Goal: Information Seeking & Learning: Find specific fact

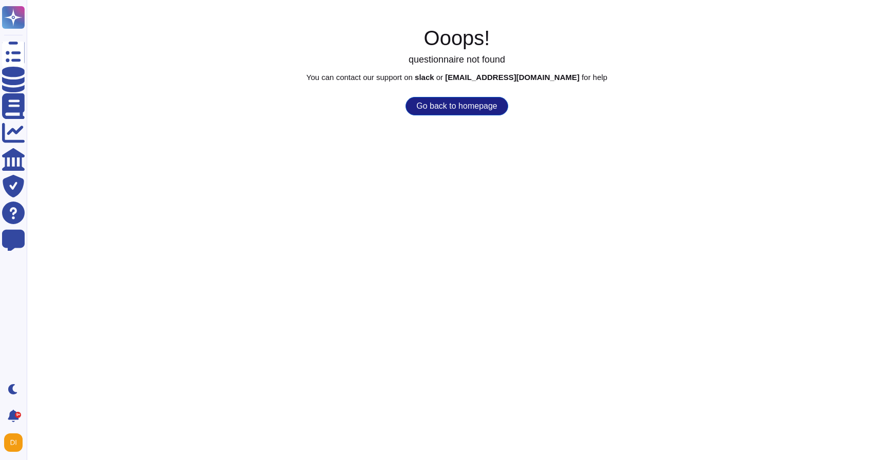
click at [443, 111] on button "Go back to homepage" at bounding box center [456, 106] width 102 height 18
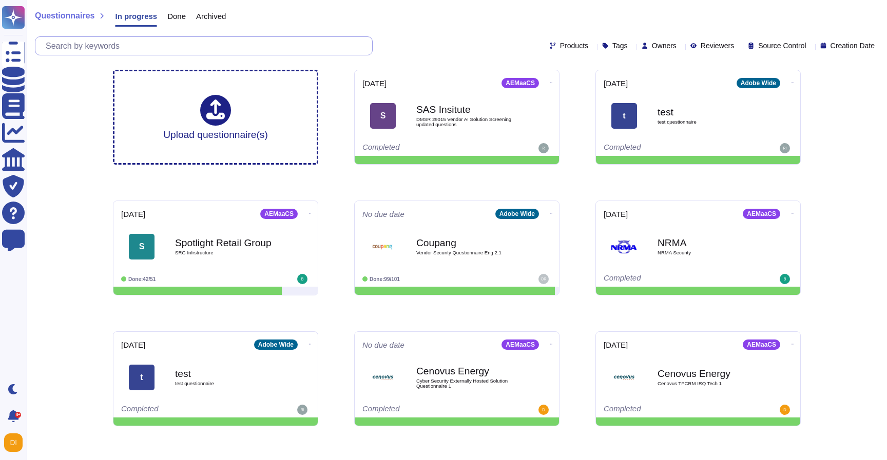
click at [86, 51] on input "text" at bounding box center [206, 46] width 331 height 18
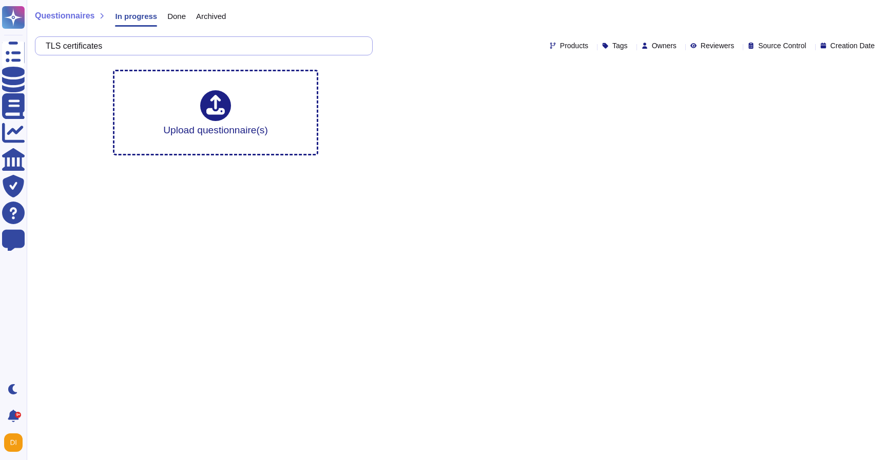
type input "TLS certificates"
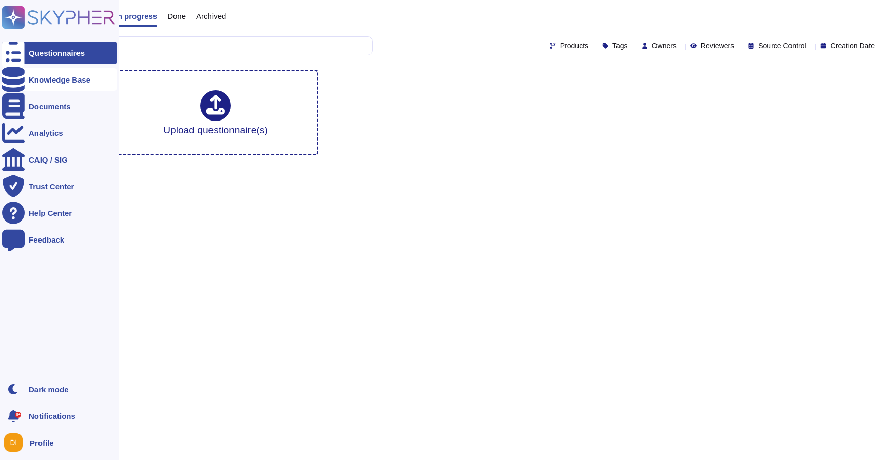
click at [22, 77] on div at bounding box center [13, 79] width 23 height 23
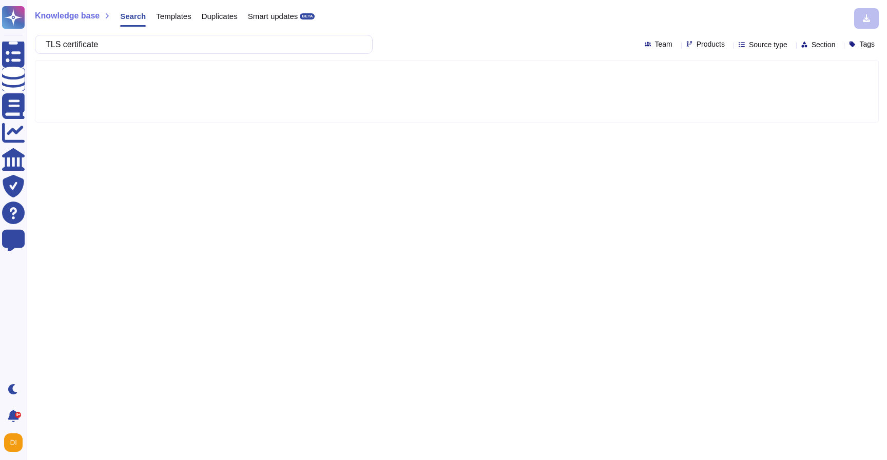
type input "TLS certificates"
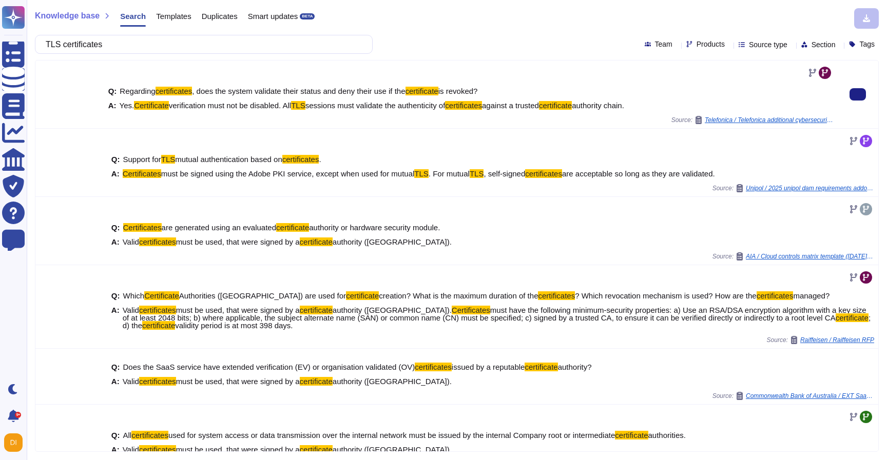
click at [291, 102] on span "verification must not be disabled. All" at bounding box center [230, 105] width 122 height 9
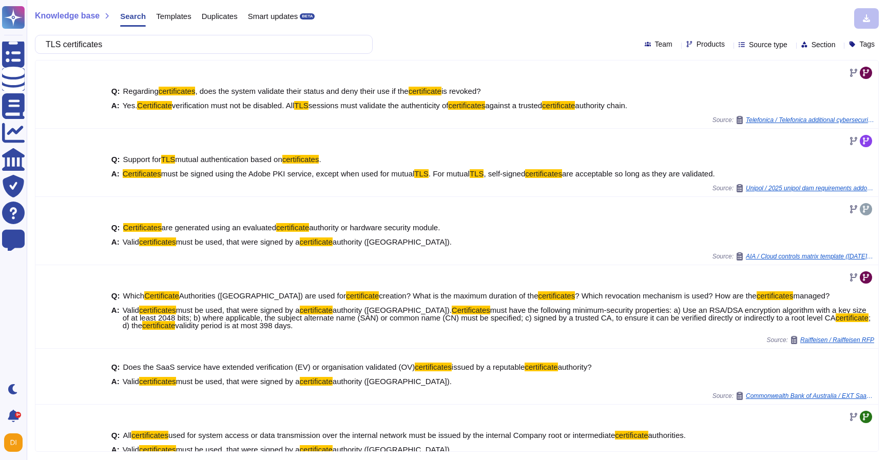
click at [756, 51] on div "TLS certificates Team Products Source type Section Tags" at bounding box center [457, 44] width 844 height 19
click at [696, 45] on span "Products" at bounding box center [710, 44] width 28 height 7
type input "campa"
click at [694, 96] on div "Experience Cloud Offering/ Campaign" at bounding box center [730, 94] width 99 height 16
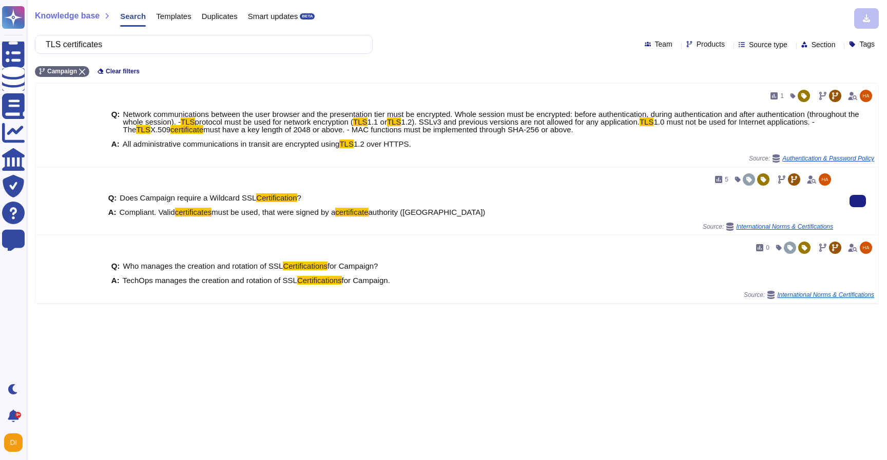
click at [183, 216] on mark "certificates" at bounding box center [193, 212] width 37 height 9
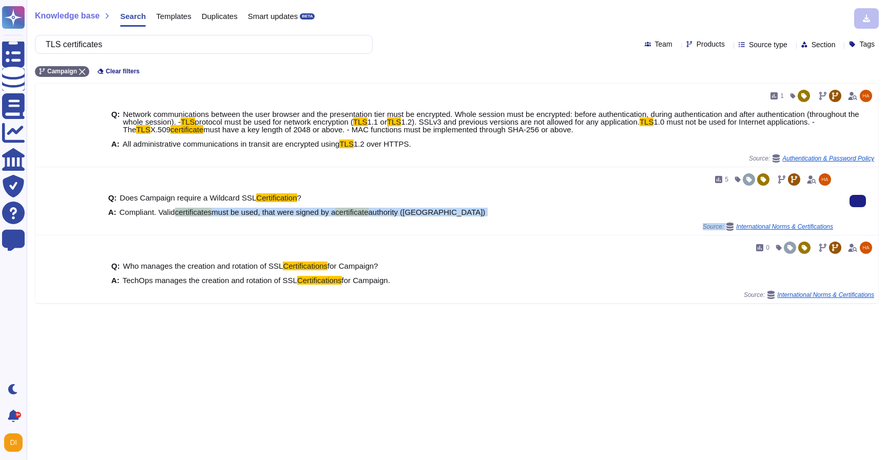
drag, startPoint x: 178, startPoint y: 213, endPoint x: 408, endPoint y: 235, distance: 231.4
click at [408, 235] on div "5 Q: Does Campaign require a Wildcard SSL Certification ? A: Compliant. Valid c…" at bounding box center [456, 201] width 843 height 68
click at [408, 234] on div "5 Q: Does Campaign require a Wildcard SSL Certification ? A: Compliant. Valid c…" at bounding box center [470, 201] width 733 height 68
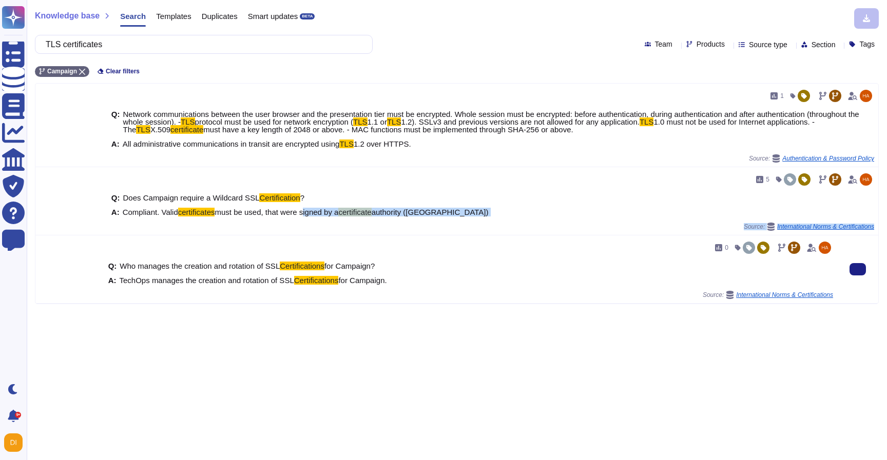
drag, startPoint x: 308, startPoint y: 208, endPoint x: 316, endPoint y: 236, distance: 28.3
click at [316, 237] on div "1 Q: Network communications between the user browser and the presentation tier …" at bounding box center [456, 194] width 843 height 220
click at [240, 279] on span "TechOps manages the creation and rotation of SSL" at bounding box center [207, 280] width 174 height 9
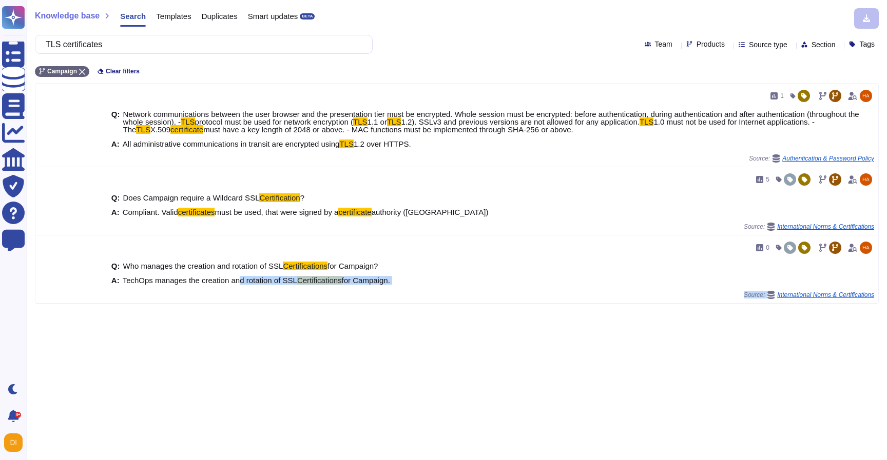
drag, startPoint x: 240, startPoint y: 279, endPoint x: 375, endPoint y: 306, distance: 137.7
click at [376, 306] on div "Knowledge base Search Templates Duplicates Smart updates BETA TLS certificates …" at bounding box center [457, 230] width 860 height 460
click at [375, 306] on div "Knowledge base Search Templates Duplicates Smart updates BETA TLS certificates …" at bounding box center [457, 230] width 860 height 460
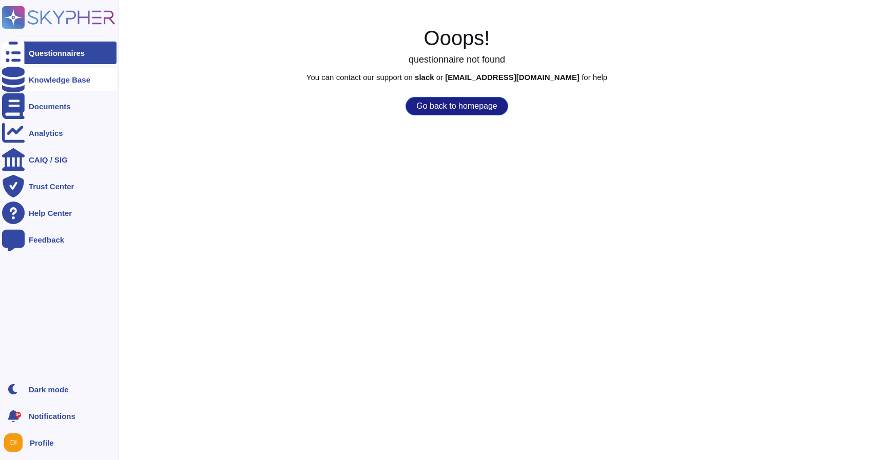
click at [72, 81] on div "Knowledge Base" at bounding box center [60, 80] width 62 height 8
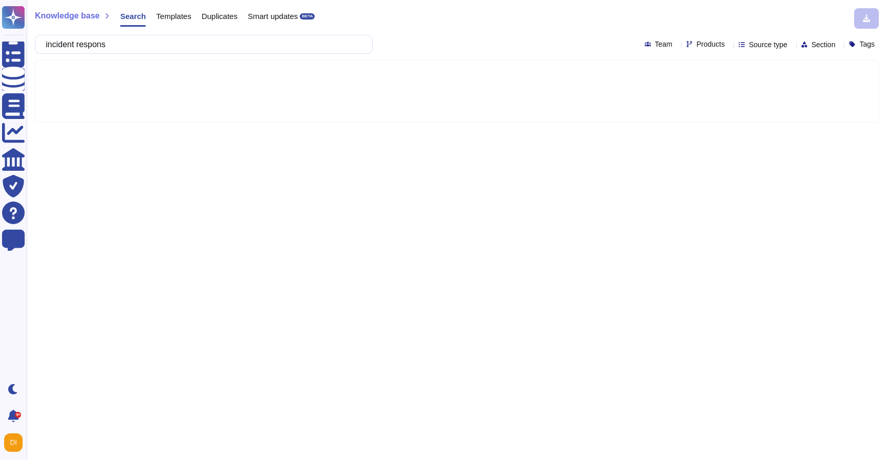
type input "incident response"
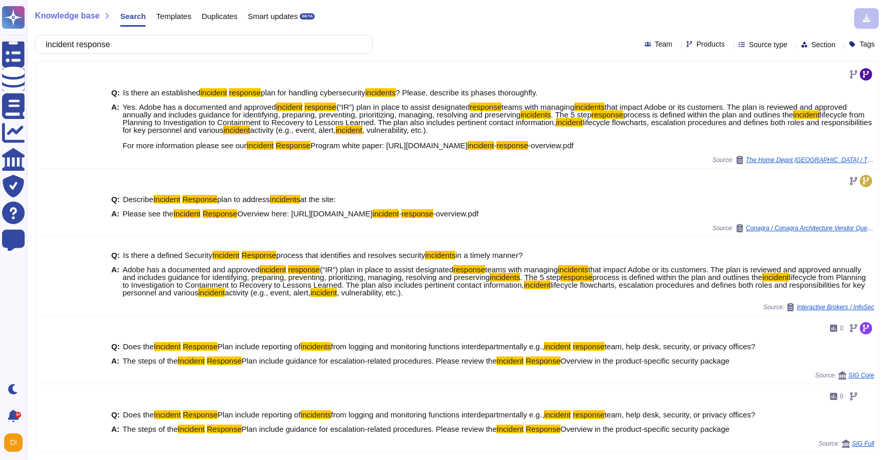
scroll to position [285, 0]
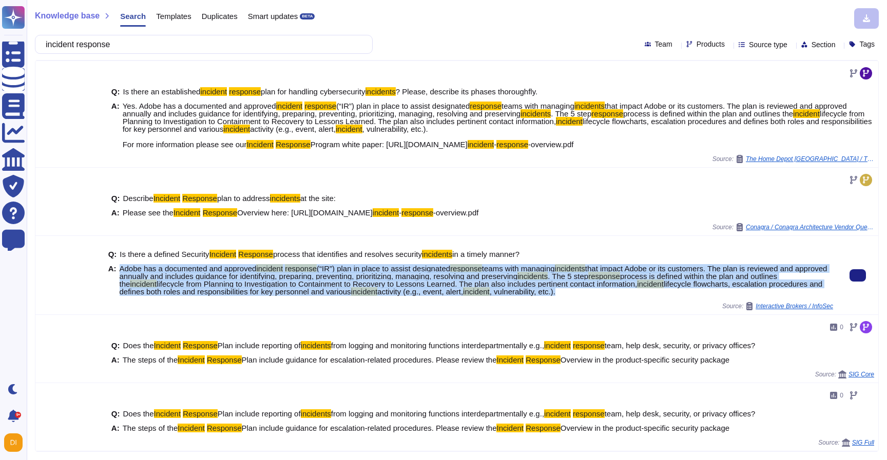
drag, startPoint x: 121, startPoint y: 282, endPoint x: 635, endPoint y: 302, distance: 515.1
click at [635, 296] on span "Adobe has a documented and approved incident response (“IR”) plan in place to a…" at bounding box center [476, 280] width 713 height 31
copy span "Adobe has a documented and approved incident response (“IR”) plan in place to a…"
